Goal: Information Seeking & Learning: Learn about a topic

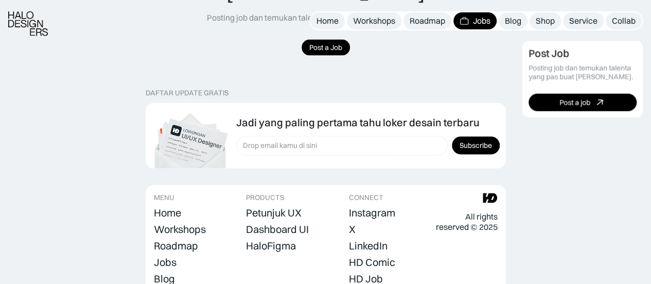
scroll to position [1207, 0]
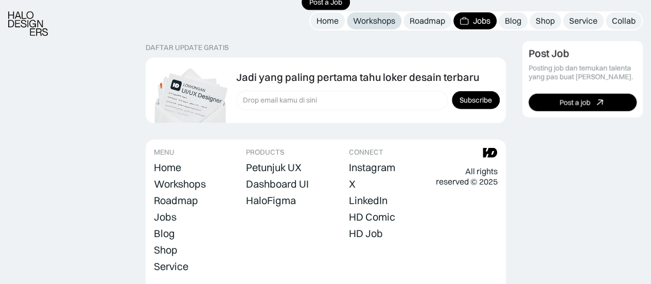
click at [386, 17] on div "Workshops" at bounding box center [374, 20] width 42 height 11
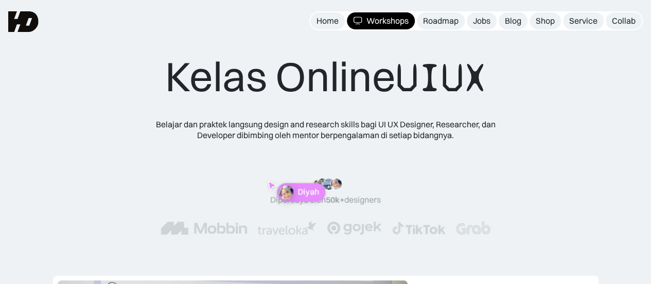
drag, startPoint x: 654, startPoint y: 20, endPoint x: 649, endPoint y: 6, distance: 14.2
click at [649, 6] on html "Home Workshops Roadmap Jobs Blog Shop Service Collab MENU "Design yang cakep ad…" at bounding box center [325, 142] width 651 height 284
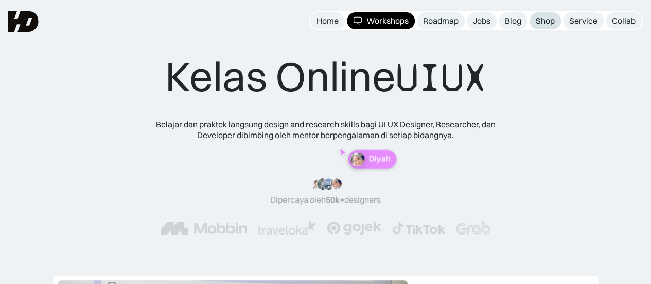
click at [553, 16] on div "Shop" at bounding box center [545, 20] width 19 height 11
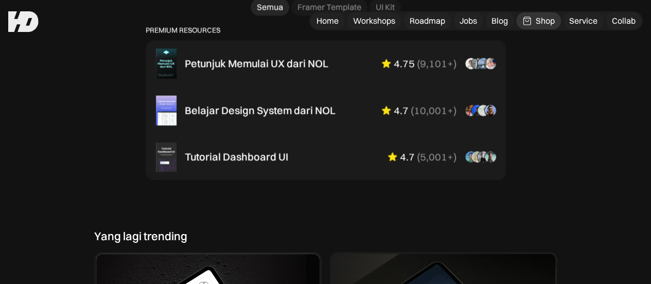
scroll to position [684, 0]
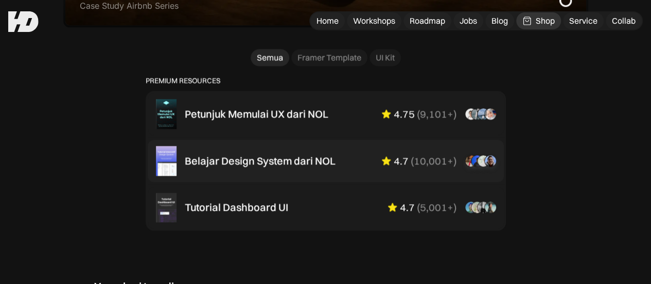
click at [223, 167] on div "Belajar Design System dari NOL" at bounding box center [260, 160] width 151 height 12
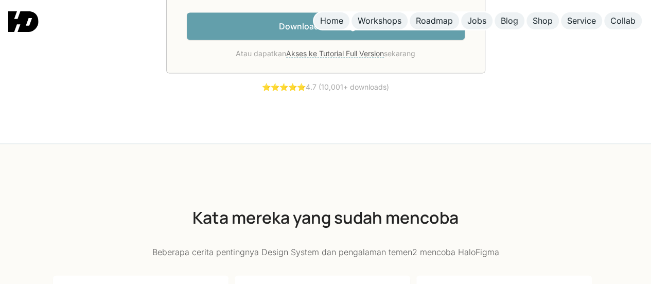
scroll to position [2995, 0]
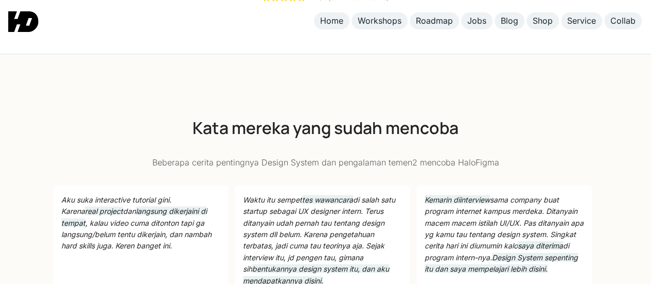
drag, startPoint x: 653, startPoint y: 16, endPoint x: 658, endPoint y: 164, distance: 147.8
